Goal: Obtain resource: Obtain resource

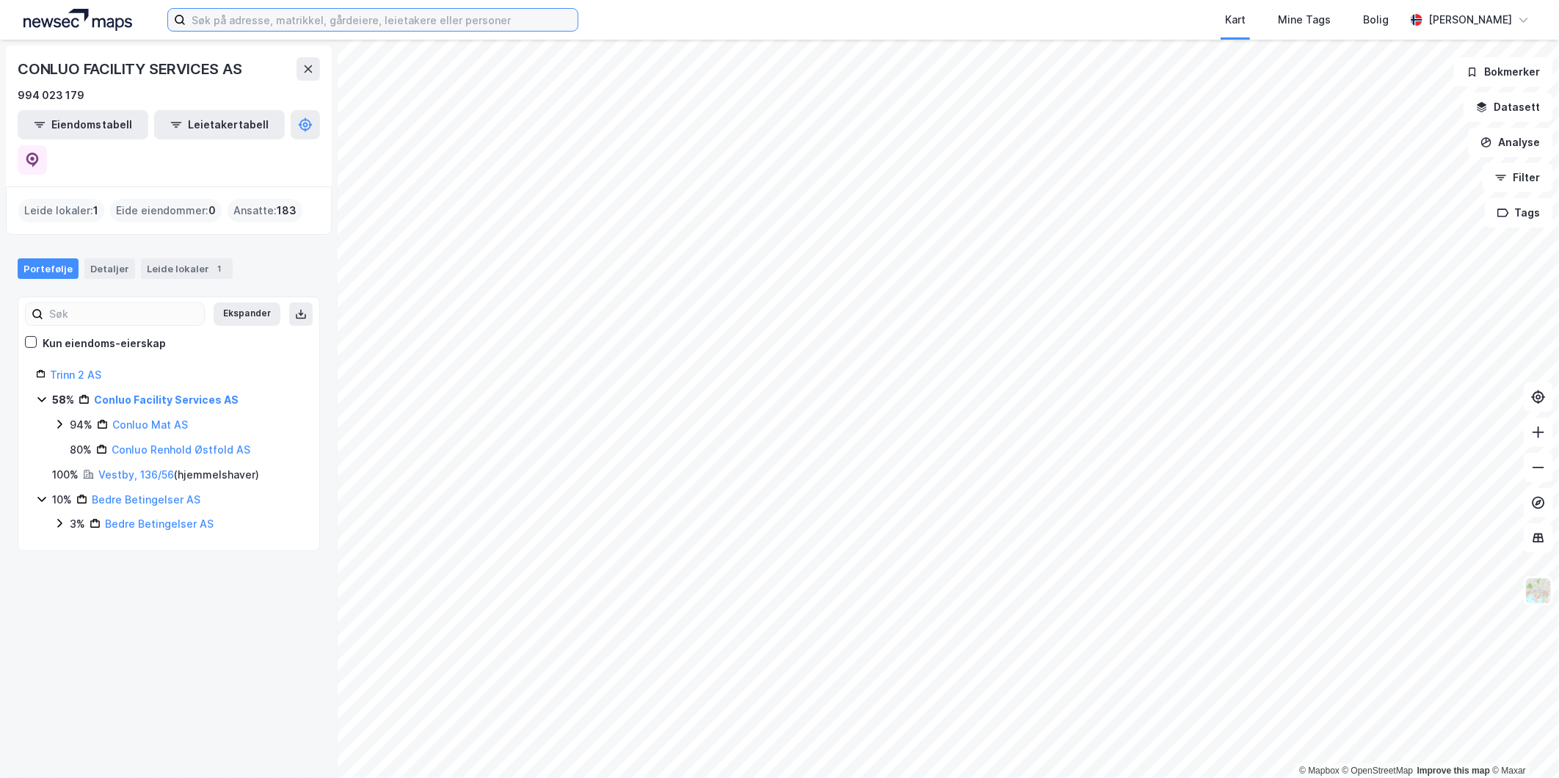
click at [206, 23] on input at bounding box center [382, 20] width 392 height 22
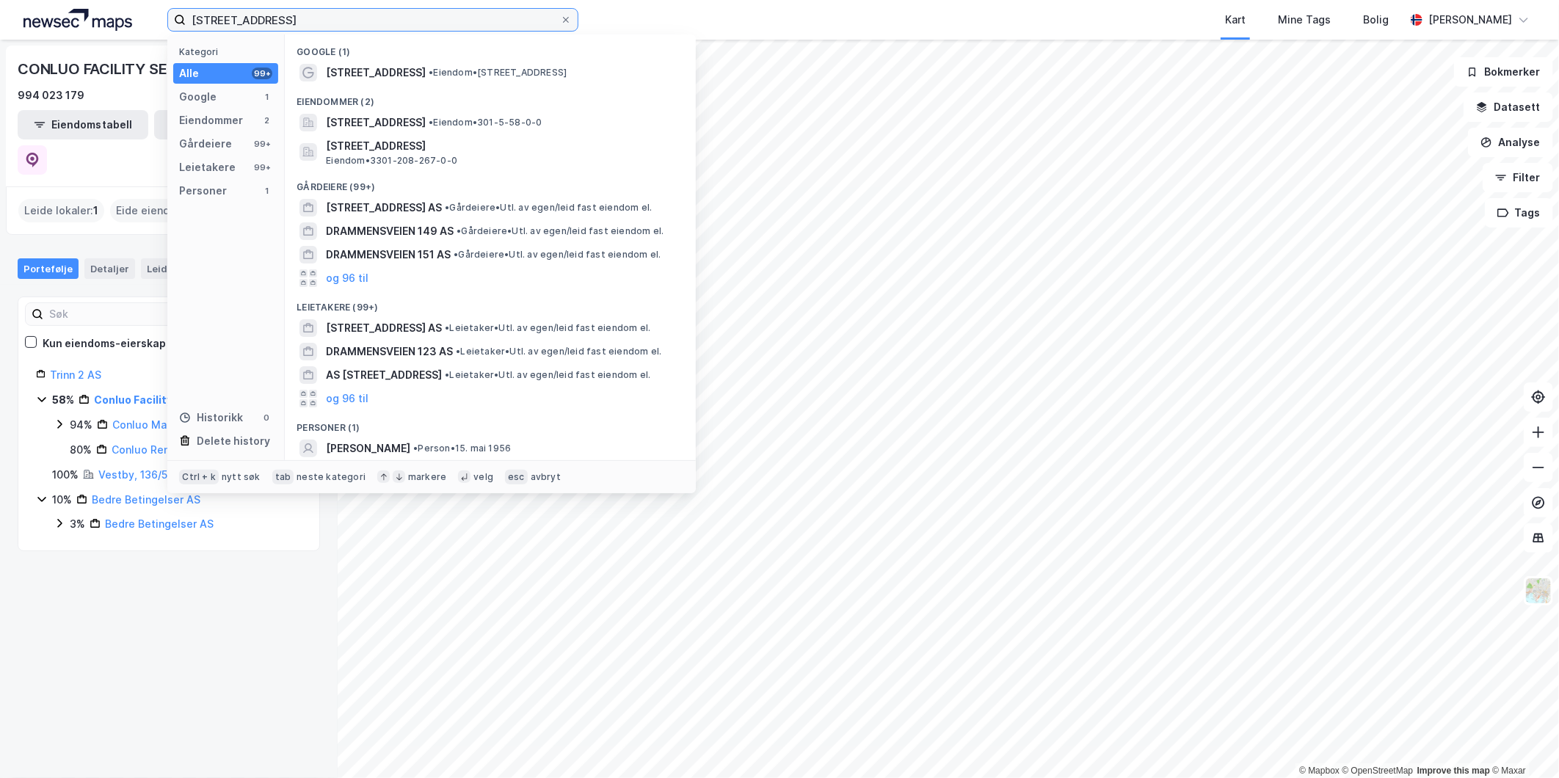
type input "[STREET_ADDRESS]"
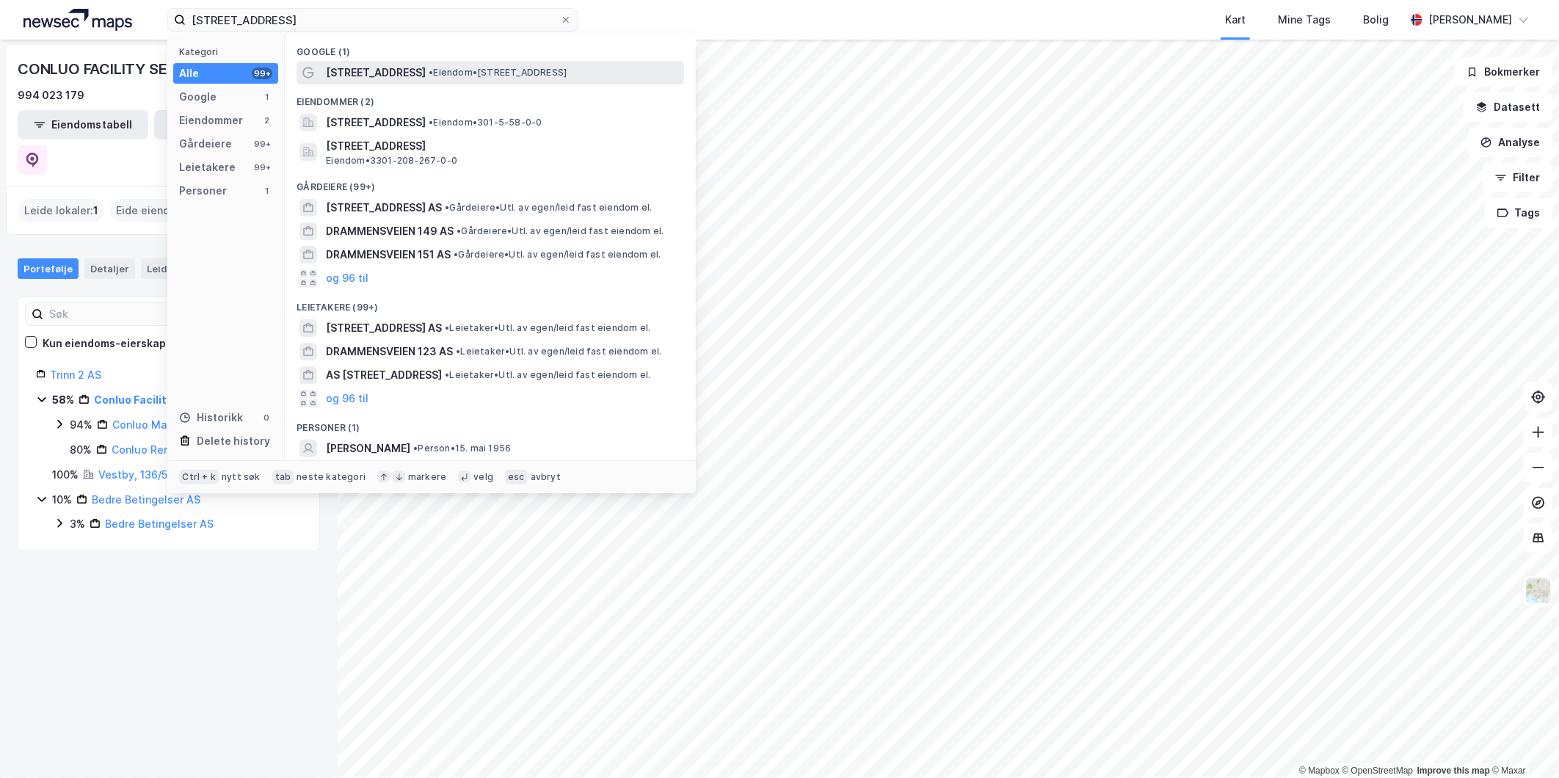
click at [398, 76] on span "[STREET_ADDRESS]" at bounding box center [376, 73] width 100 height 18
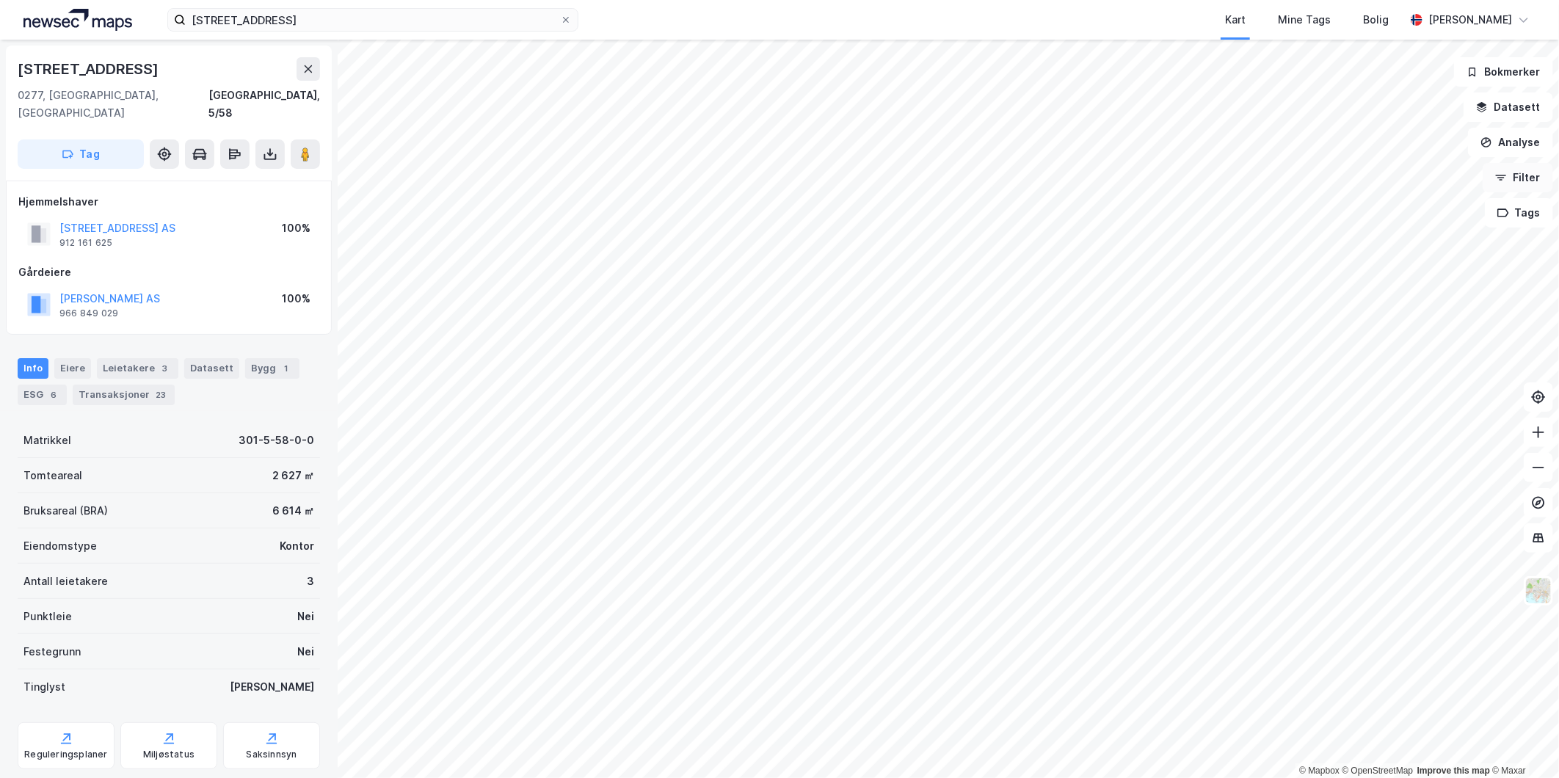
click at [1515, 178] on button "Filter" at bounding box center [1518, 177] width 70 height 29
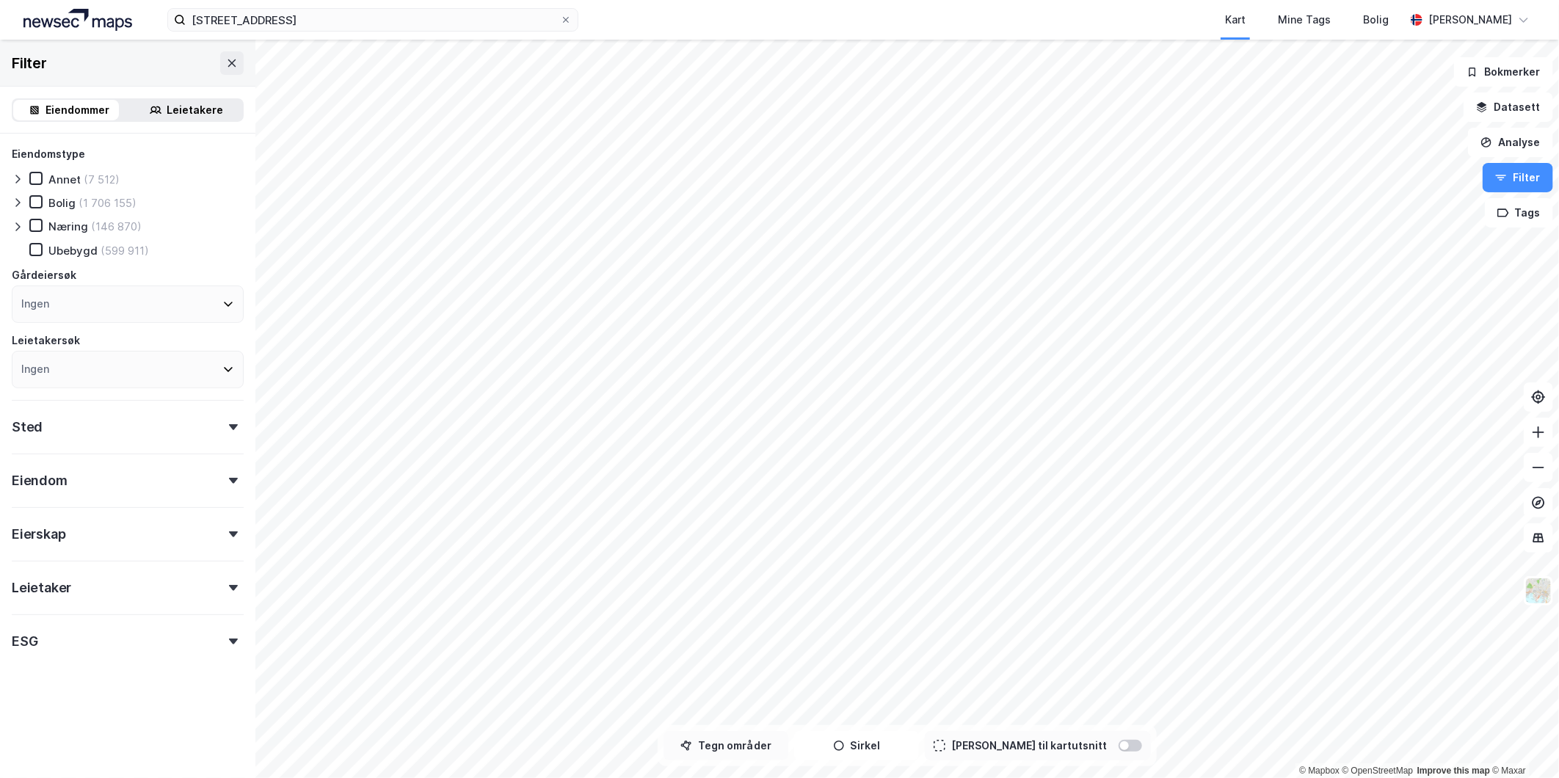
click at [735, 747] on button "Tegn områder" at bounding box center [726, 745] width 125 height 29
click at [570, 39] on div "[STREET_ADDRESS] Kart Mine Tags [PERSON_NAME] Tone [PERSON_NAME]" at bounding box center [779, 20] width 1559 height 40
click at [913, 507] on div "25,2m" at bounding box center [904, 506] width 43 height 23
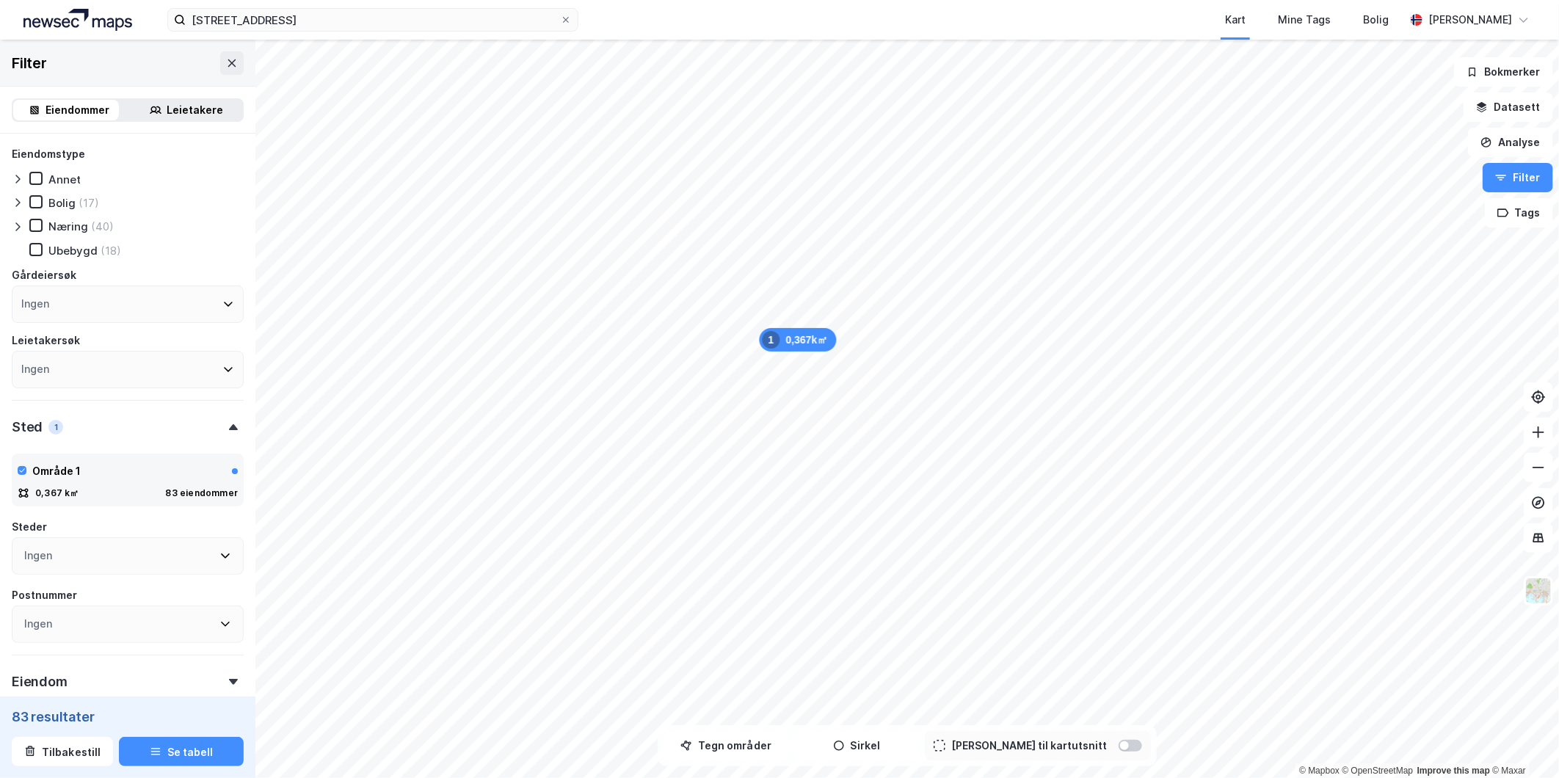
click at [176, 108] on div "Leietakere" at bounding box center [195, 110] width 57 height 18
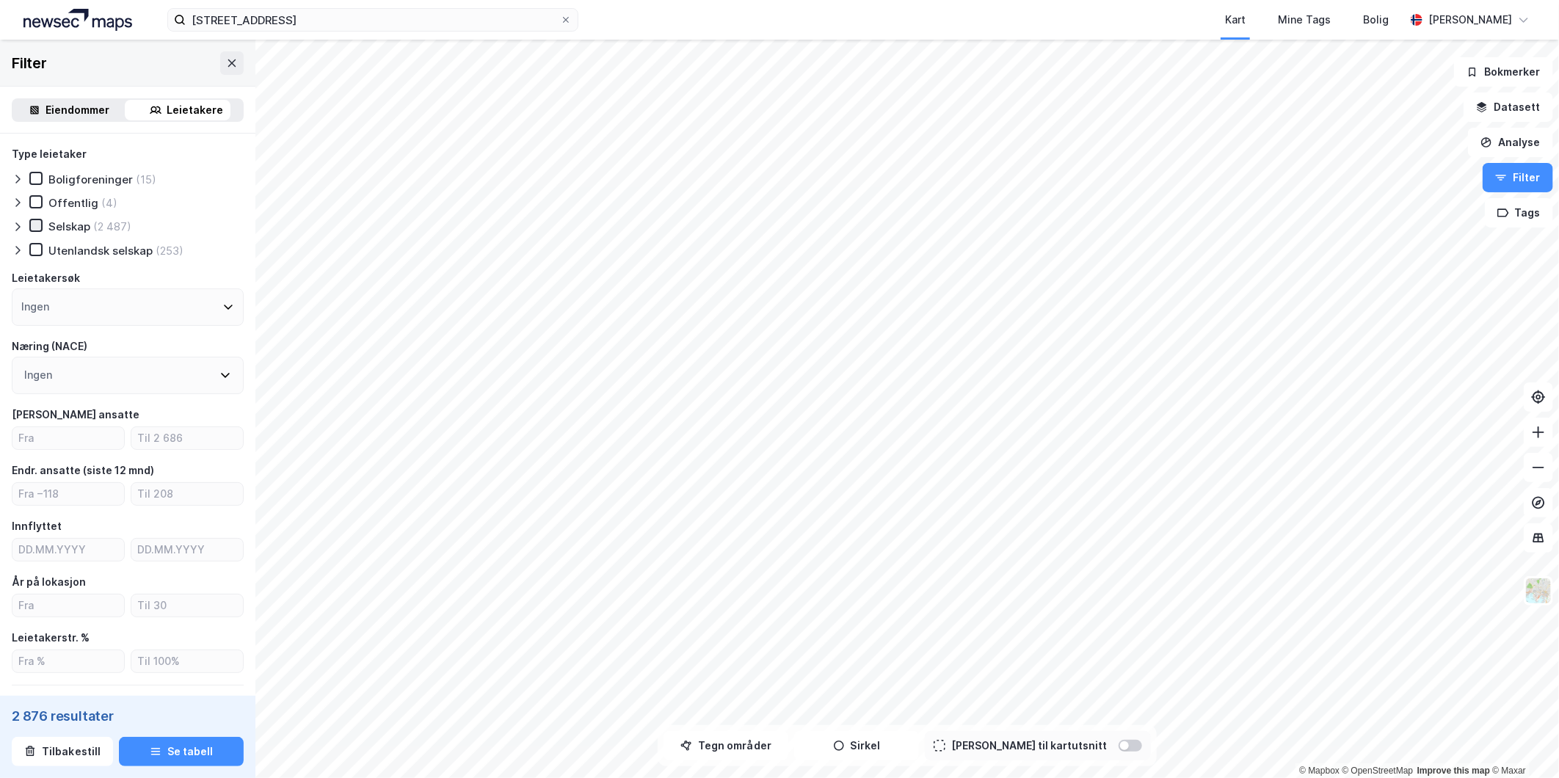
click at [38, 230] on div at bounding box center [35, 225] width 13 height 13
click at [52, 435] on input "number" at bounding box center [68, 438] width 112 height 22
type input "20"
type input "10000"
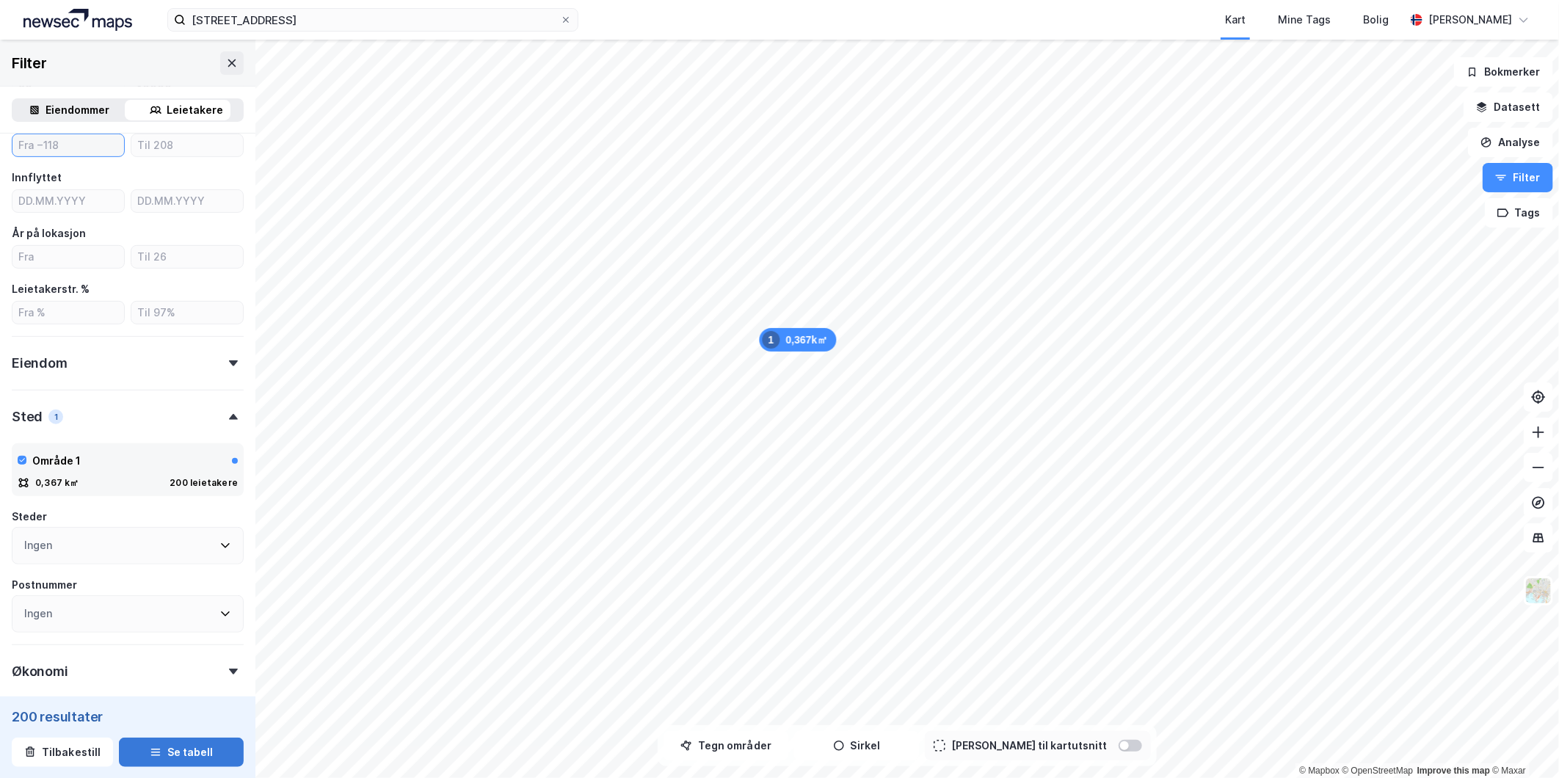
scroll to position [259, 0]
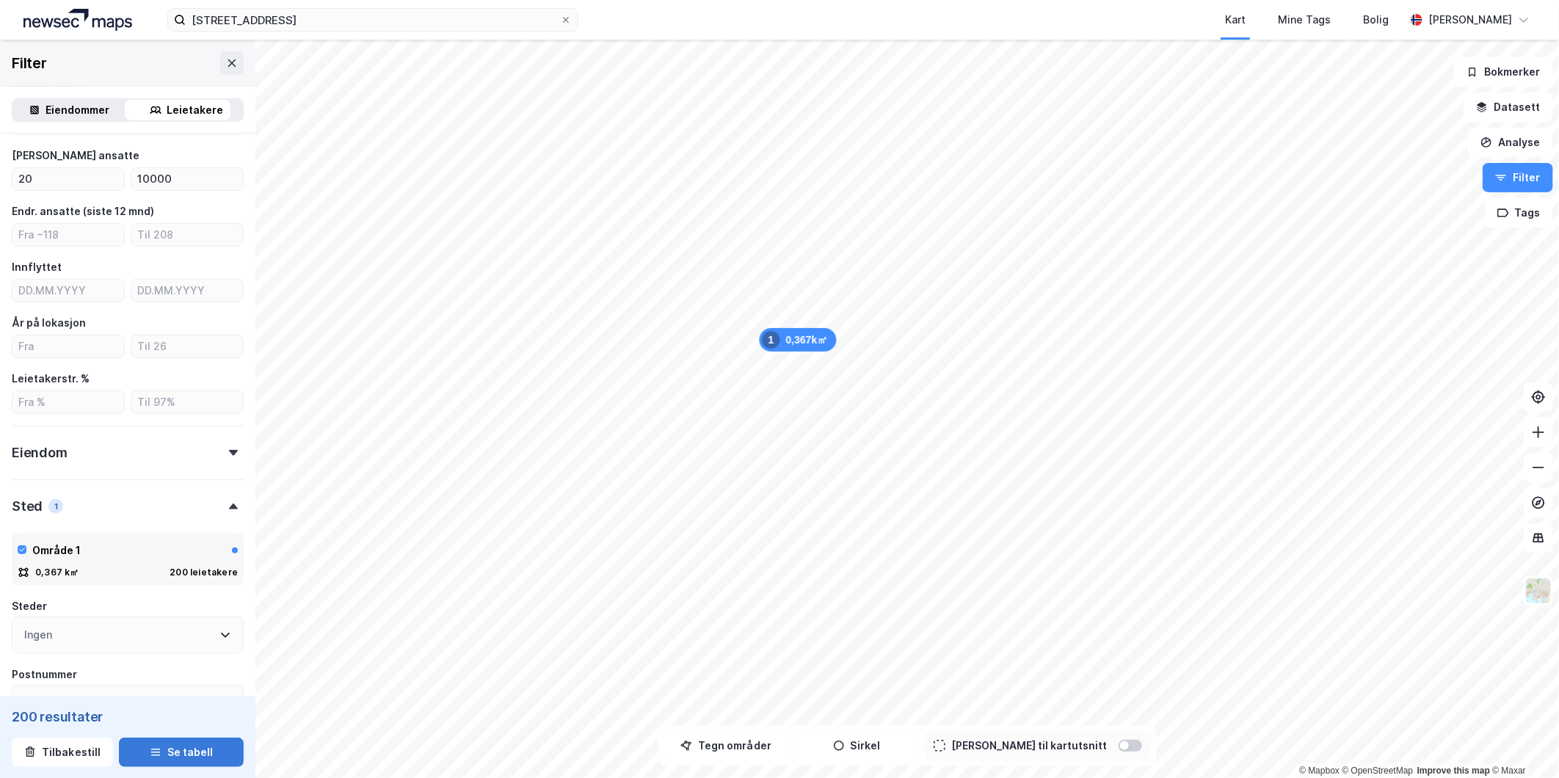
click at [171, 749] on button "Se tabell" at bounding box center [181, 751] width 125 height 29
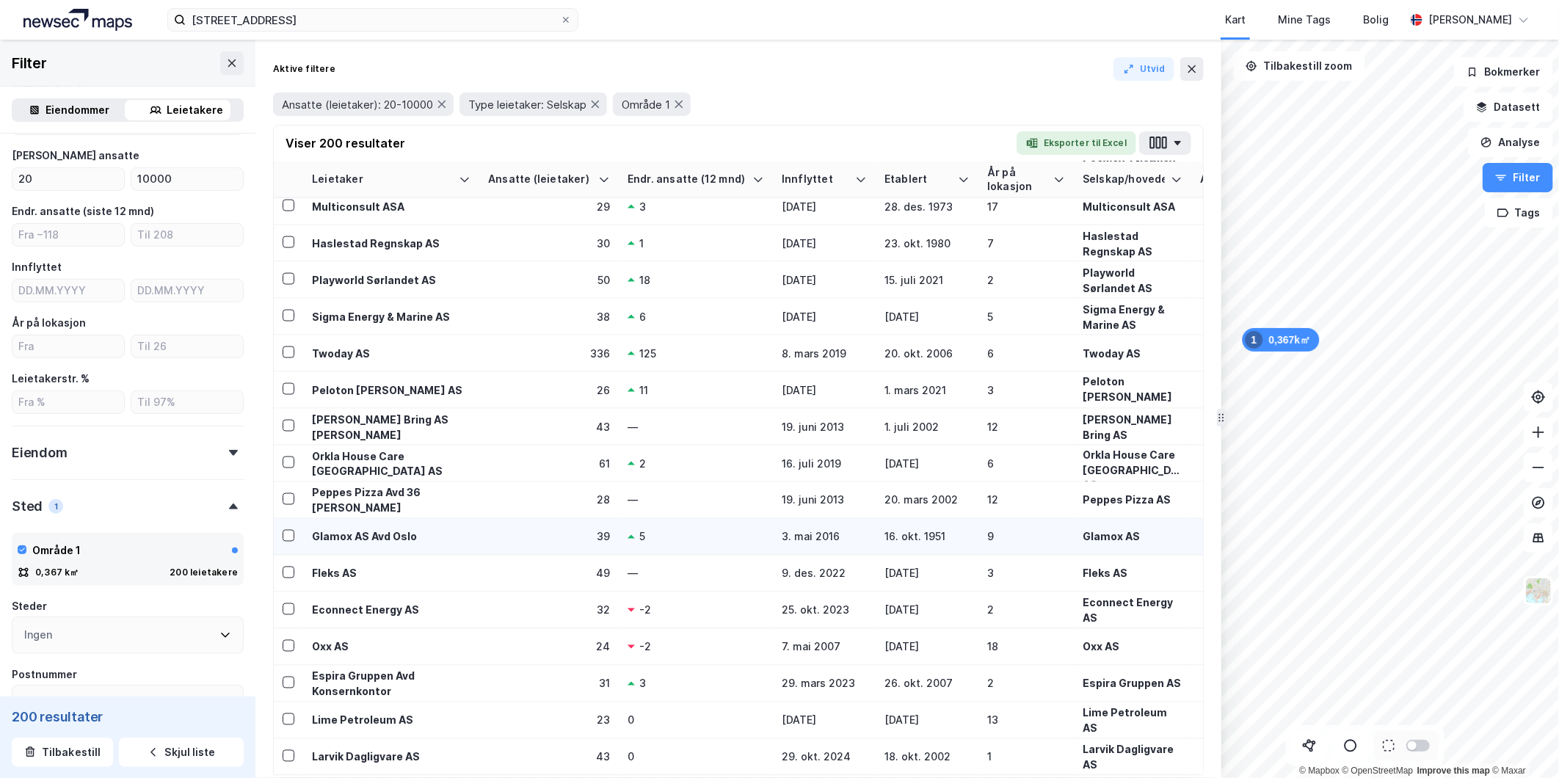
scroll to position [1631, 0]
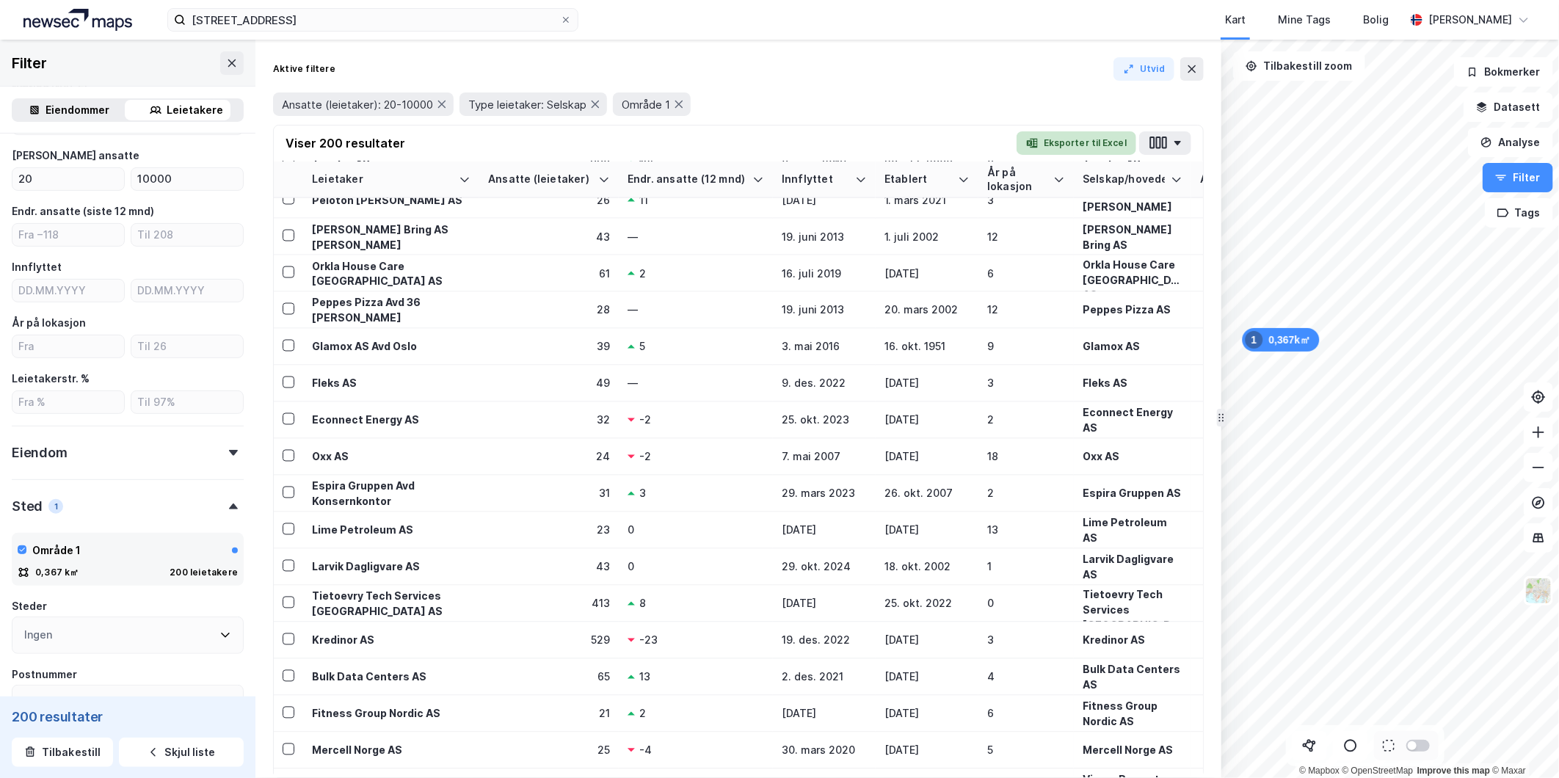
click at [1097, 145] on button "Eksporter til Excel" at bounding box center [1077, 142] width 120 height 23
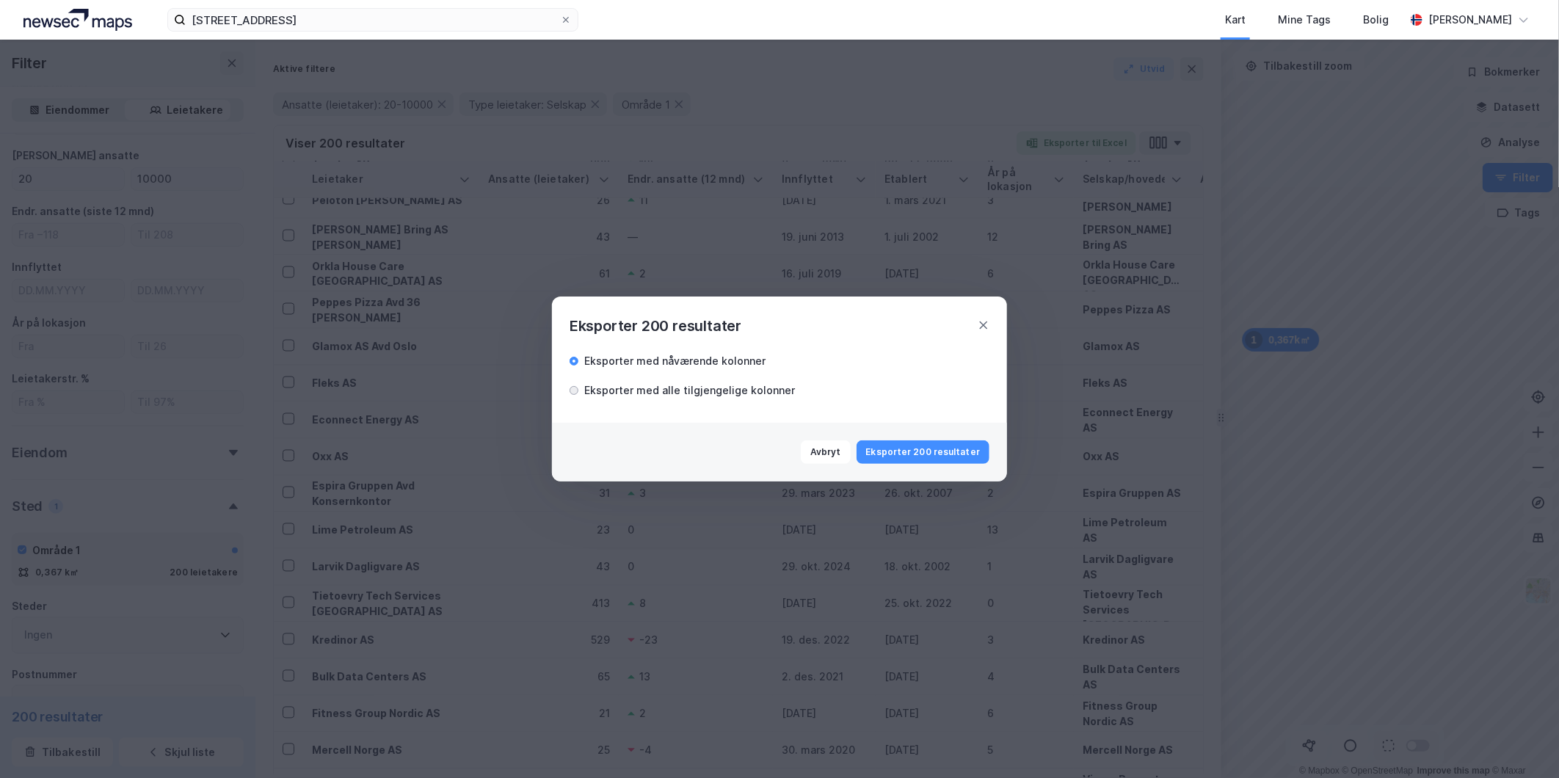
click at [573, 391] on div at bounding box center [574, 390] width 3 height 3
click at [920, 449] on button "Eksporter 200 resultater" at bounding box center [923, 451] width 133 height 23
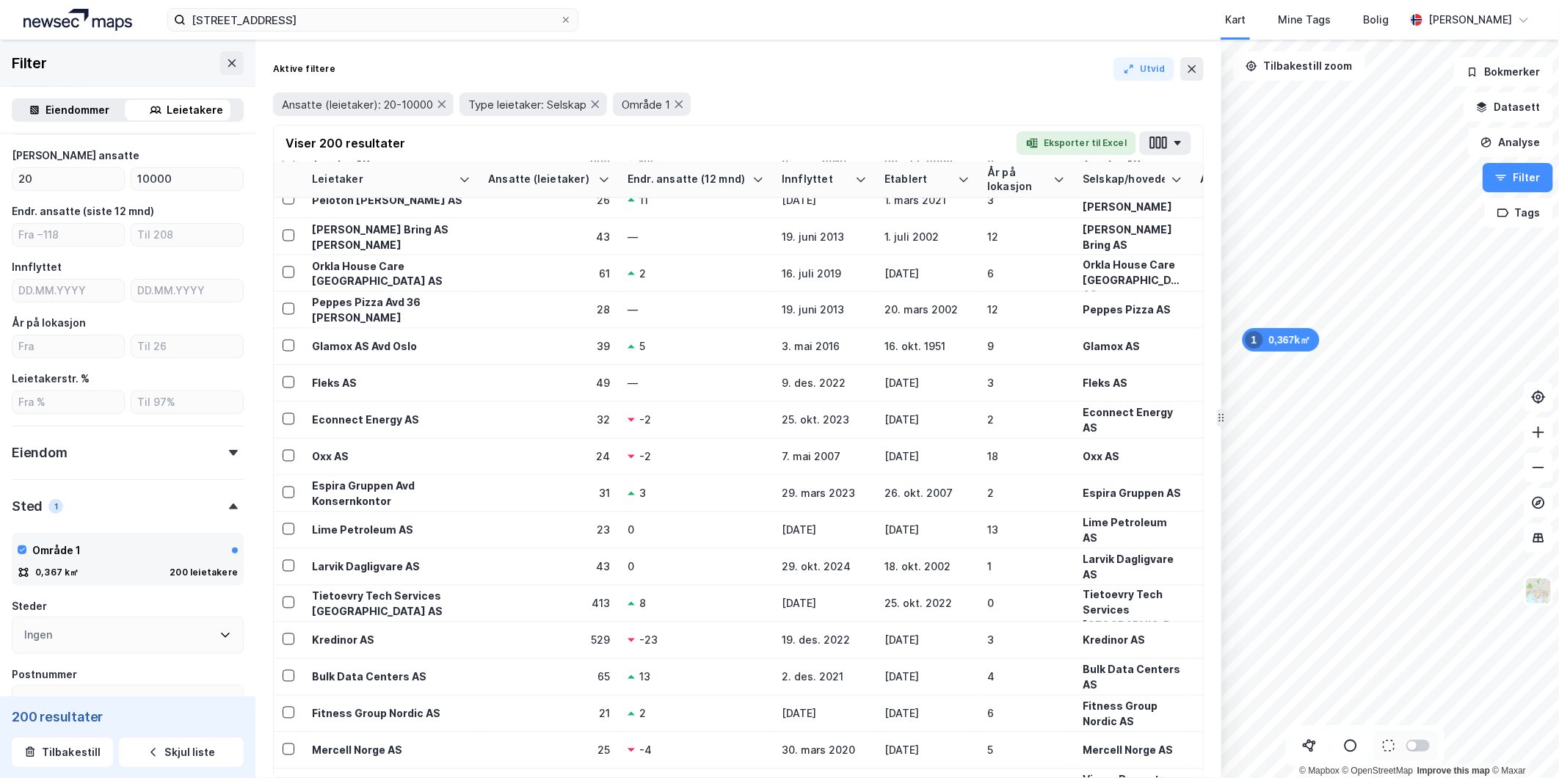
scroll to position [0, 0]
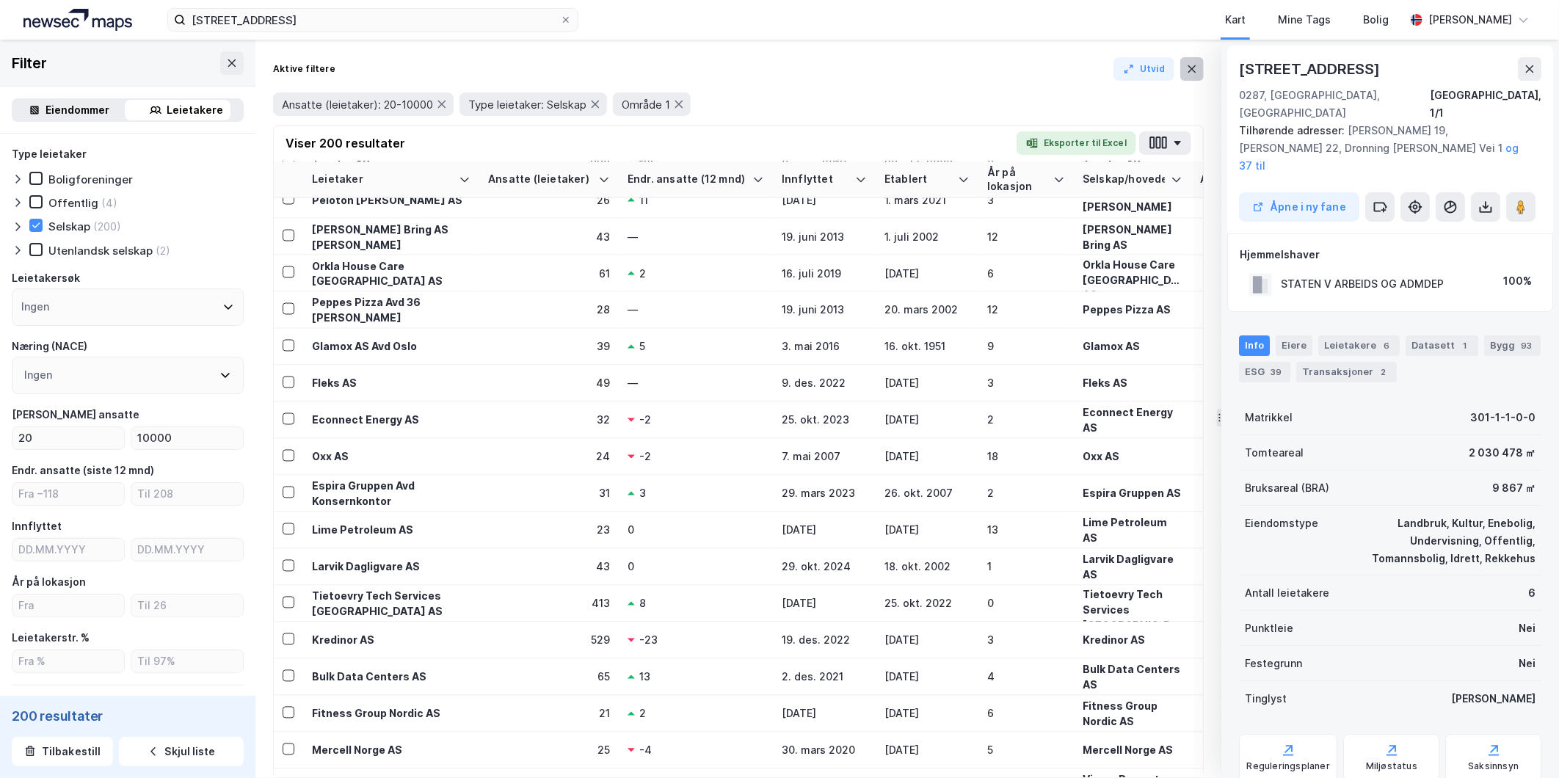
click at [1188, 71] on icon at bounding box center [1192, 69] width 12 height 12
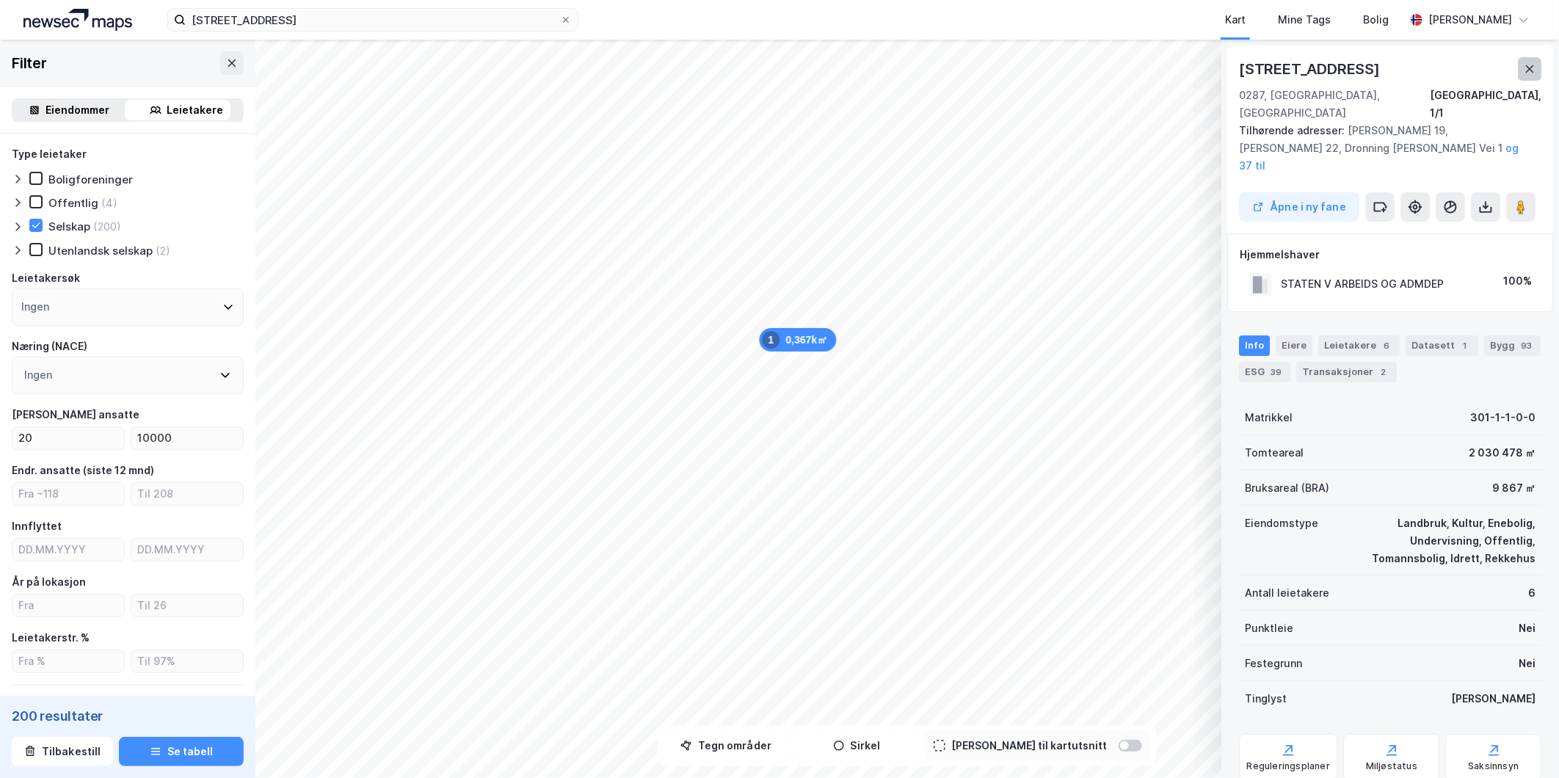
click at [1530, 70] on icon at bounding box center [1530, 69] width 12 height 12
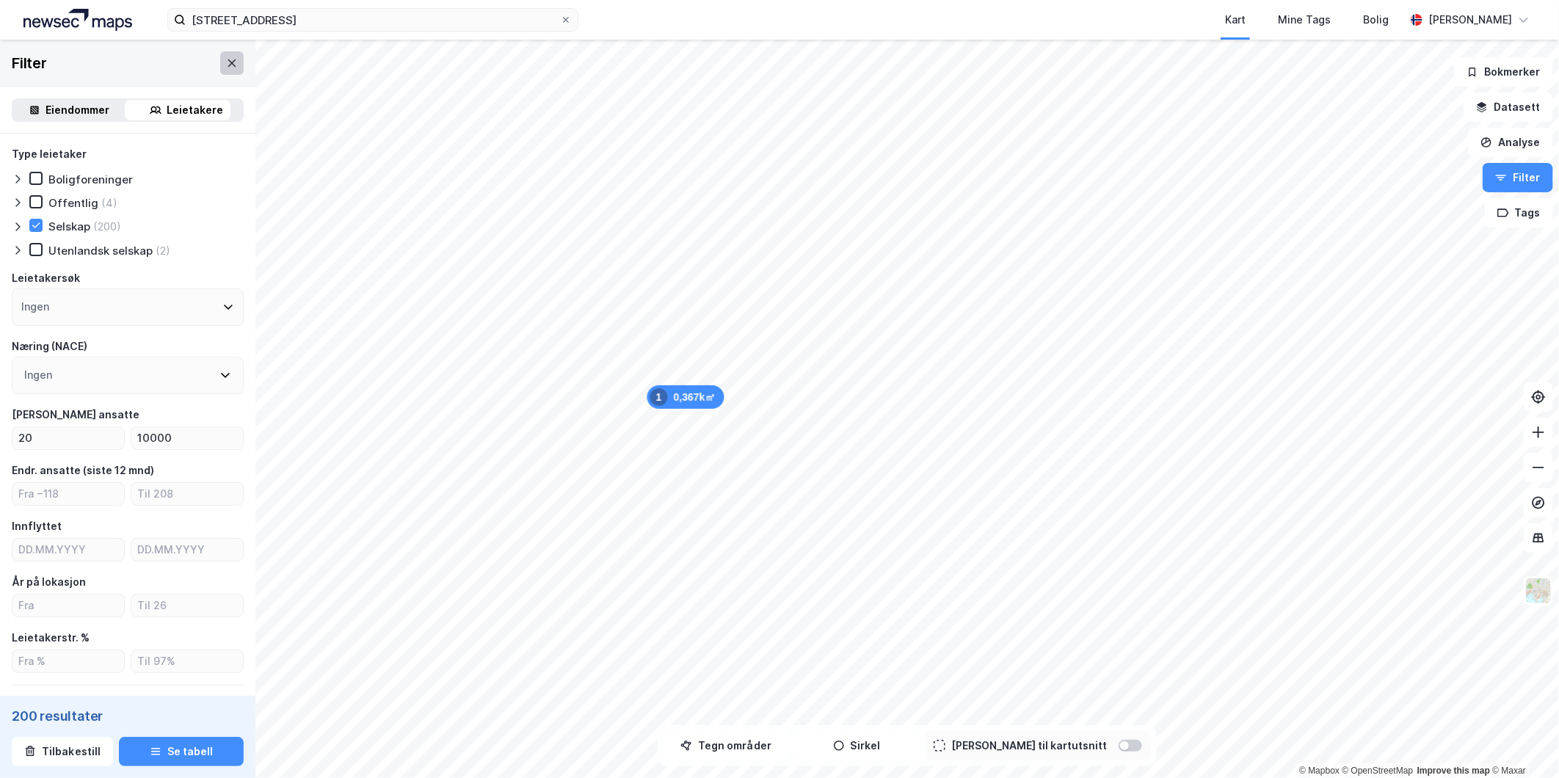
click at [220, 71] on button at bounding box center [231, 62] width 23 height 23
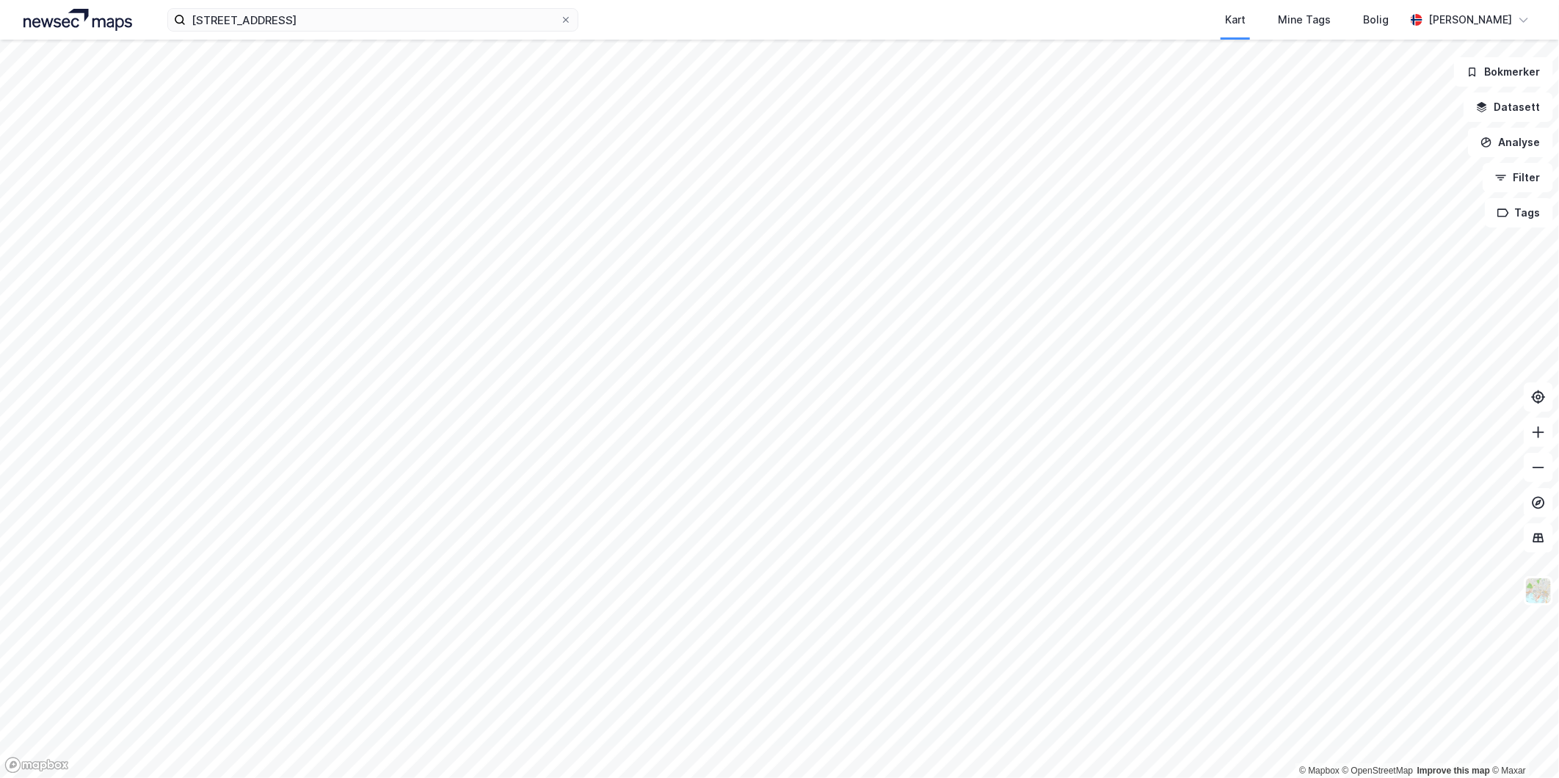
click at [927, 0] on html "[STREET_ADDRESS] Kart Mine Tags [PERSON_NAME] Tone [PERSON_NAME] © Mapbox © Ope…" at bounding box center [779, 389] width 1559 height 778
click at [1436, 777] on html "[STREET_ADDRESS] Kart Mine Tags [PERSON_NAME] Tone [PERSON_NAME] © Mapbox © Ope…" at bounding box center [779, 389] width 1559 height 778
click at [299, 18] on input "[STREET_ADDRESS]" at bounding box center [373, 20] width 374 height 22
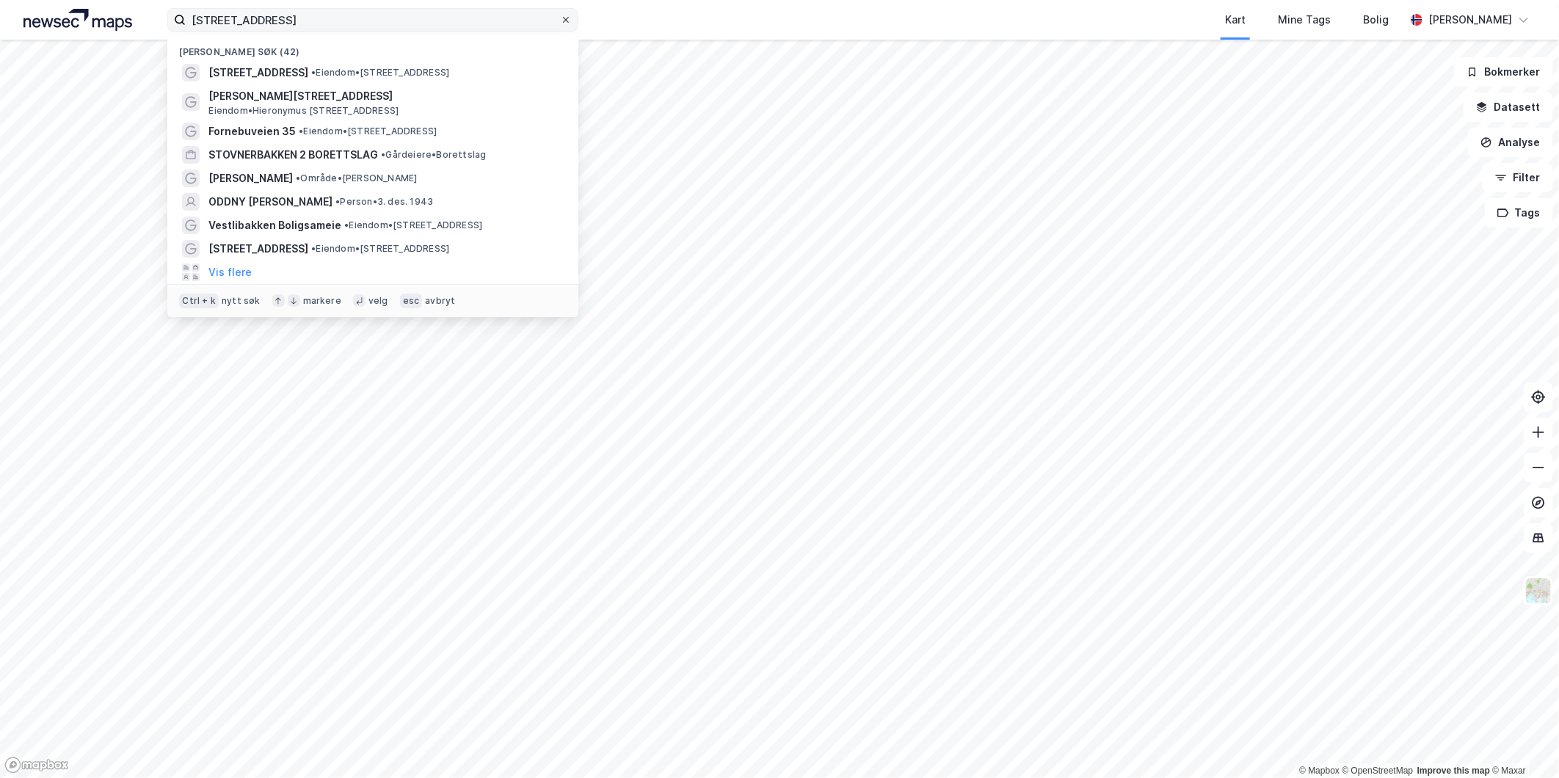
click at [567, 22] on icon at bounding box center [566, 19] width 9 height 9
click at [560, 22] on input "[STREET_ADDRESS]" at bounding box center [373, 20] width 374 height 22
